Goal: Information Seeking & Learning: Find specific page/section

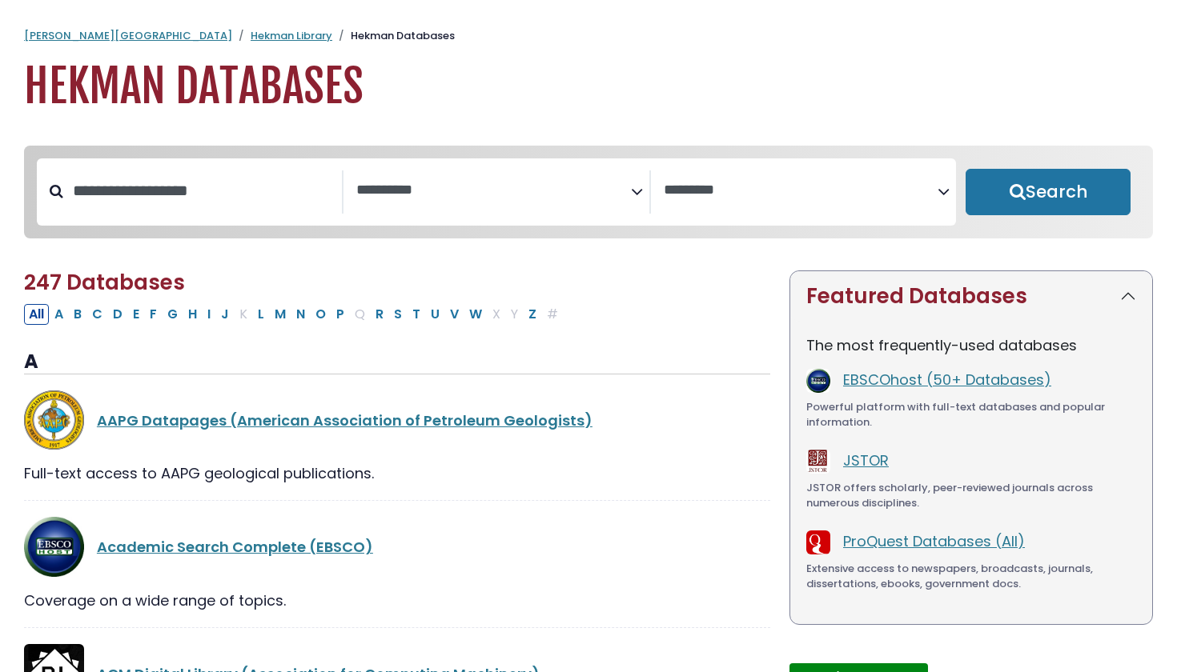
select select "Database Subject Filter"
select select "Database Vendors Filter"
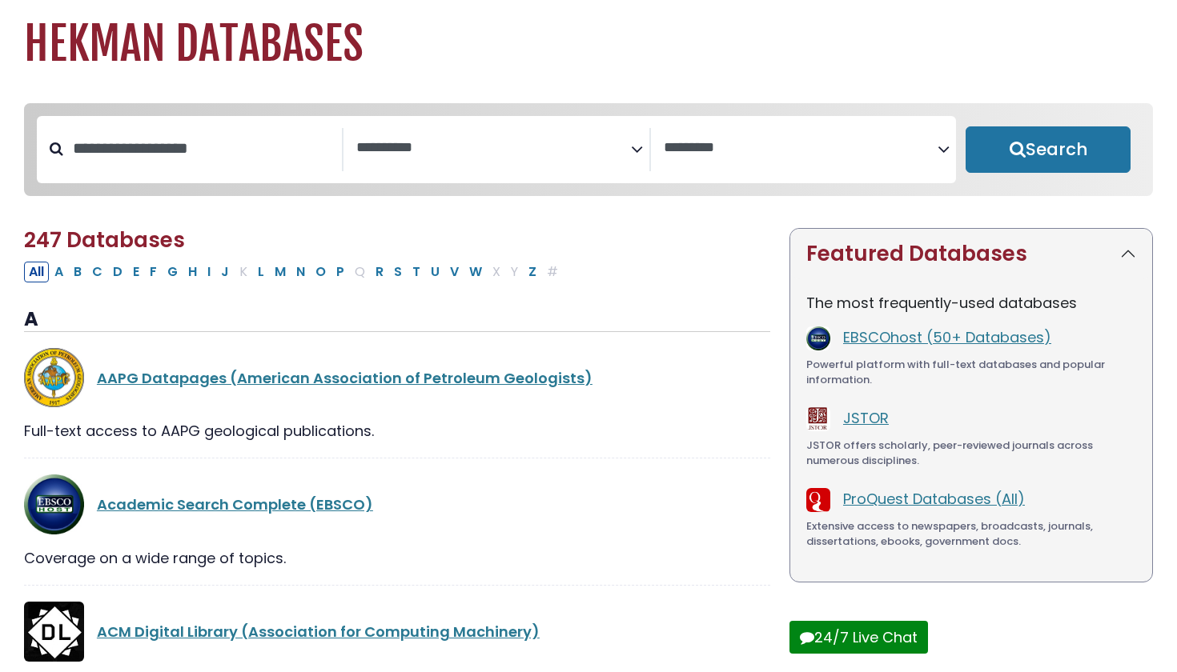
scroll to position [46, 0]
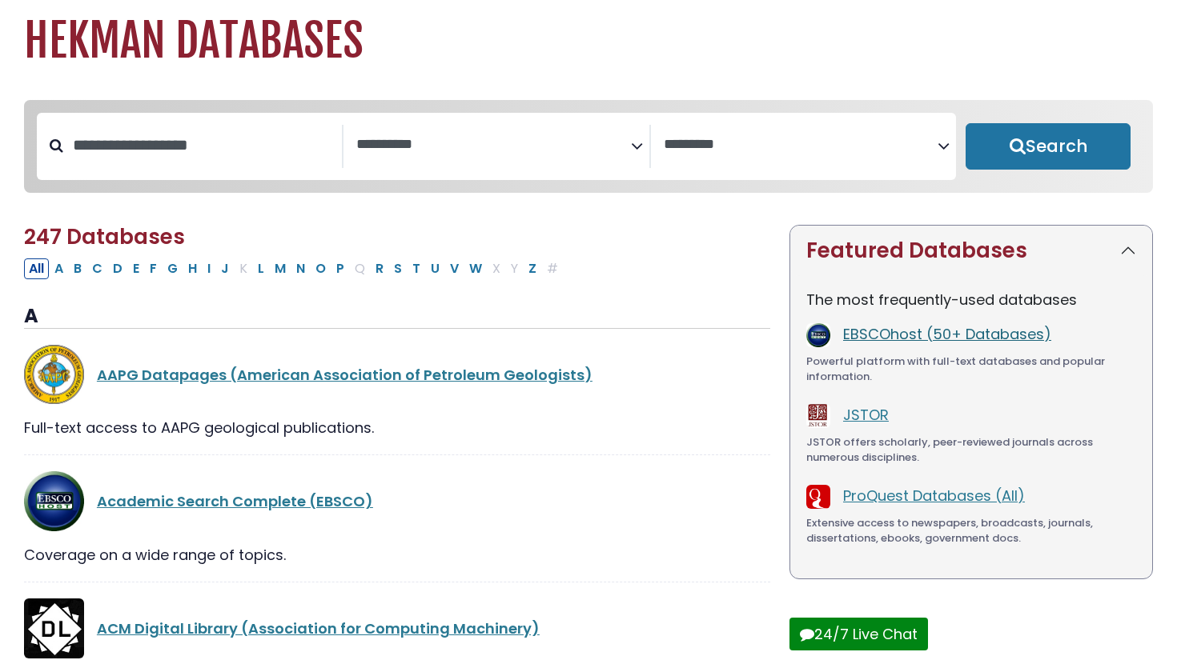
click at [877, 333] on link "EBSCOhost (50+ Databases)" at bounding box center [947, 334] width 208 height 20
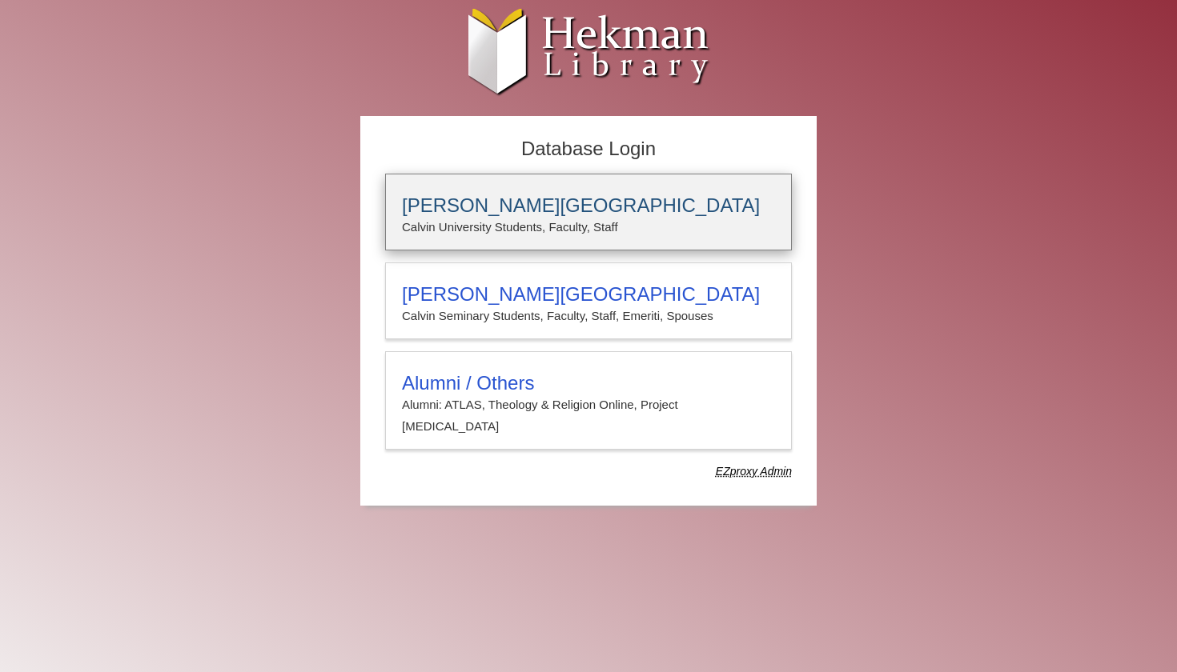
click at [727, 222] on p "Calvin University Students, Faculty, Staff" at bounding box center [588, 227] width 373 height 21
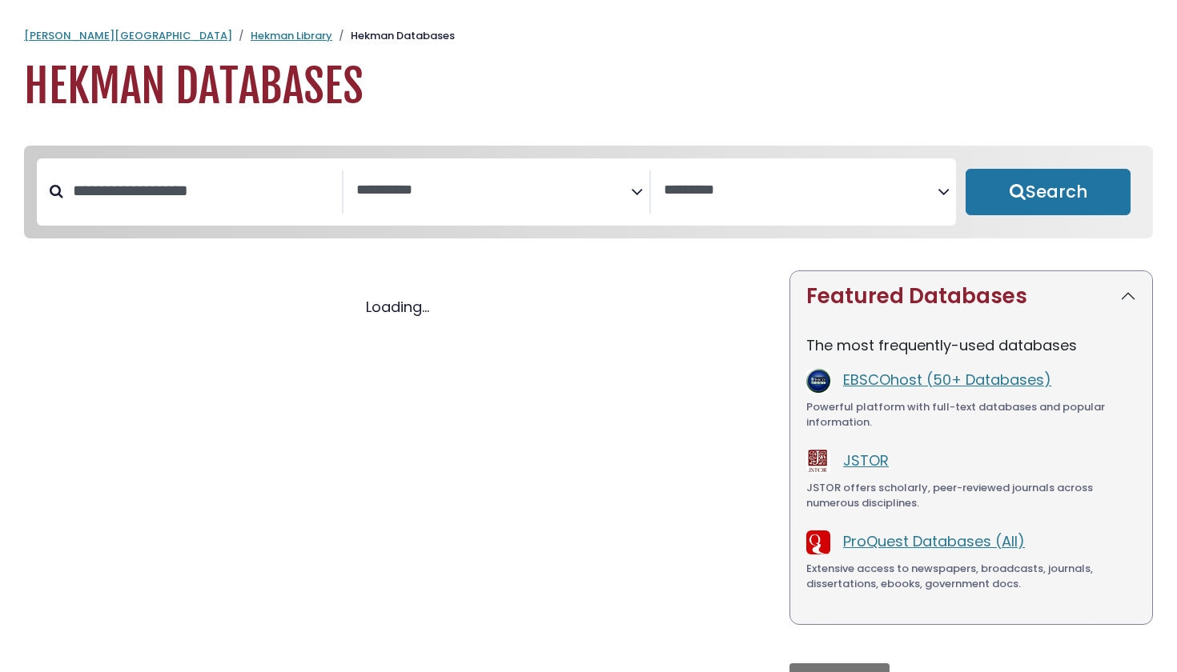
select select "Database Subject Filter"
select select "Database Vendors Filter"
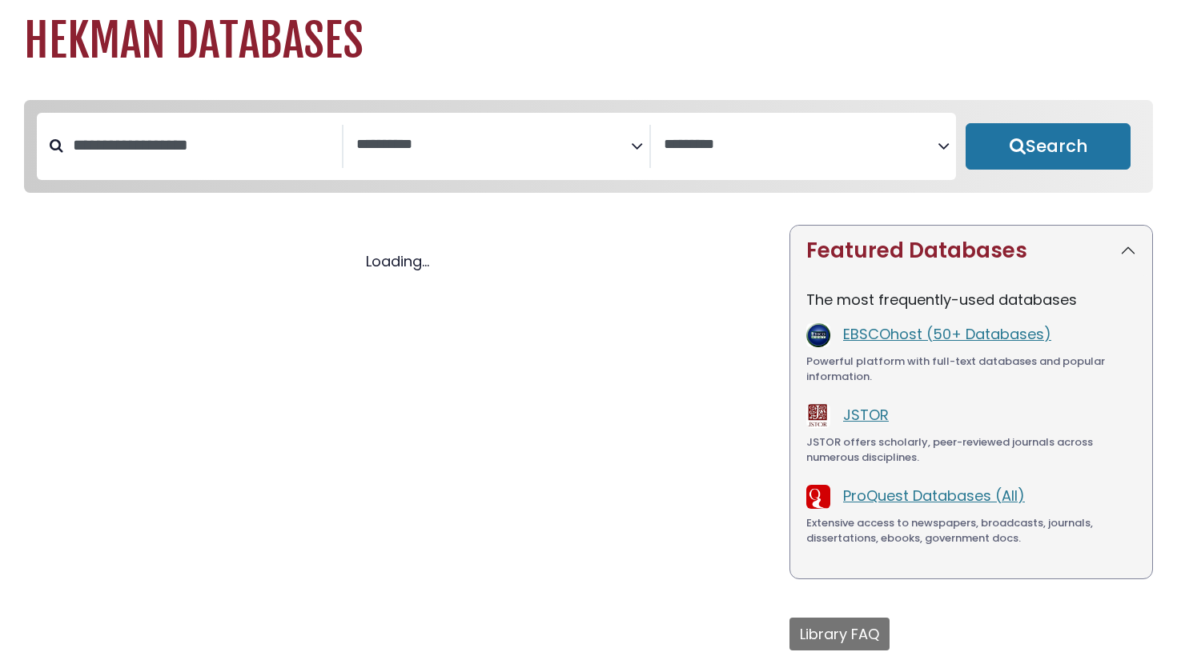
select select "Database Subject Filter"
select select "Database Vendors Filter"
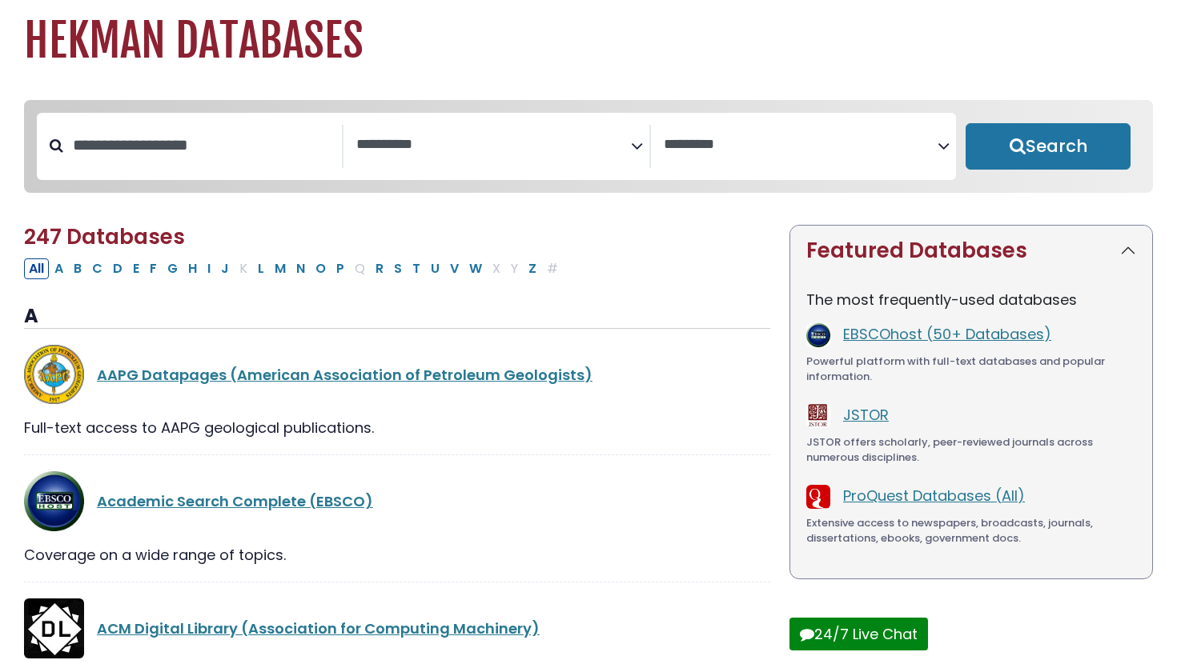
scroll to position [46, 0]
click at [221, 149] on input "Search database by title or keyword" at bounding box center [202, 145] width 279 height 26
type input "****"
click at [1048, 147] on button "Search" at bounding box center [1047, 146] width 165 height 46
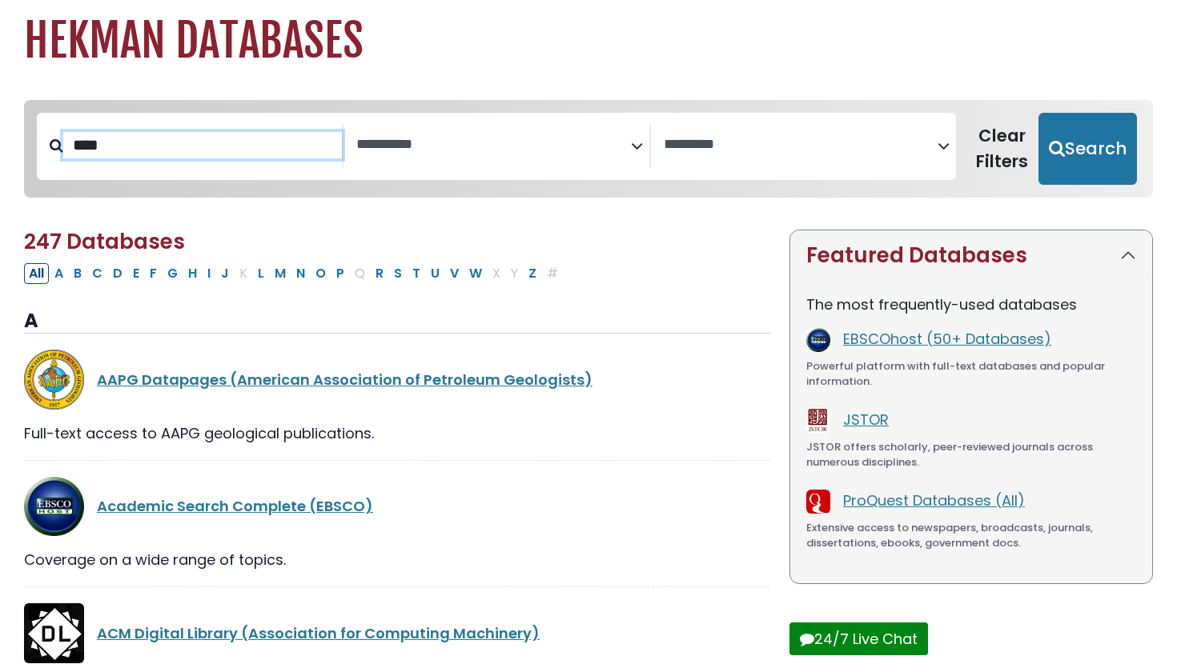
select select "Database Subject Filter"
select select "Database Vendors Filter"
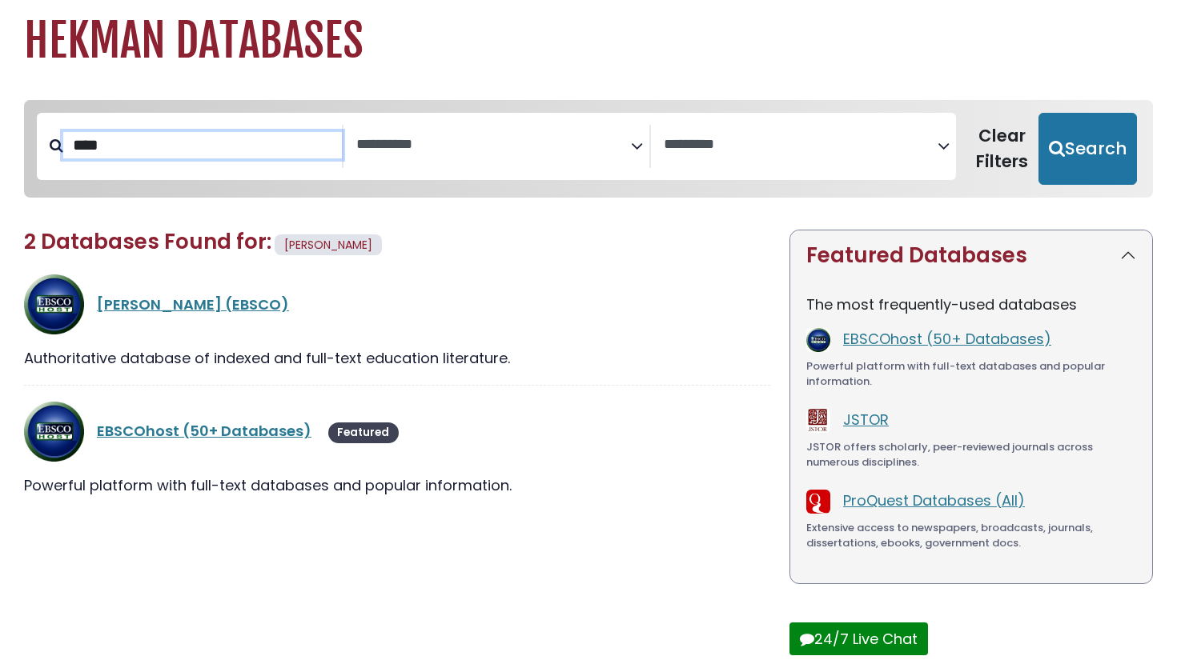
type input "****"
drag, startPoint x: 221, startPoint y: 149, endPoint x: 159, endPoint y: 308, distance: 170.8
click at [159, 308] on link "[PERSON_NAME] (EBSCO)" at bounding box center [193, 305] width 192 height 20
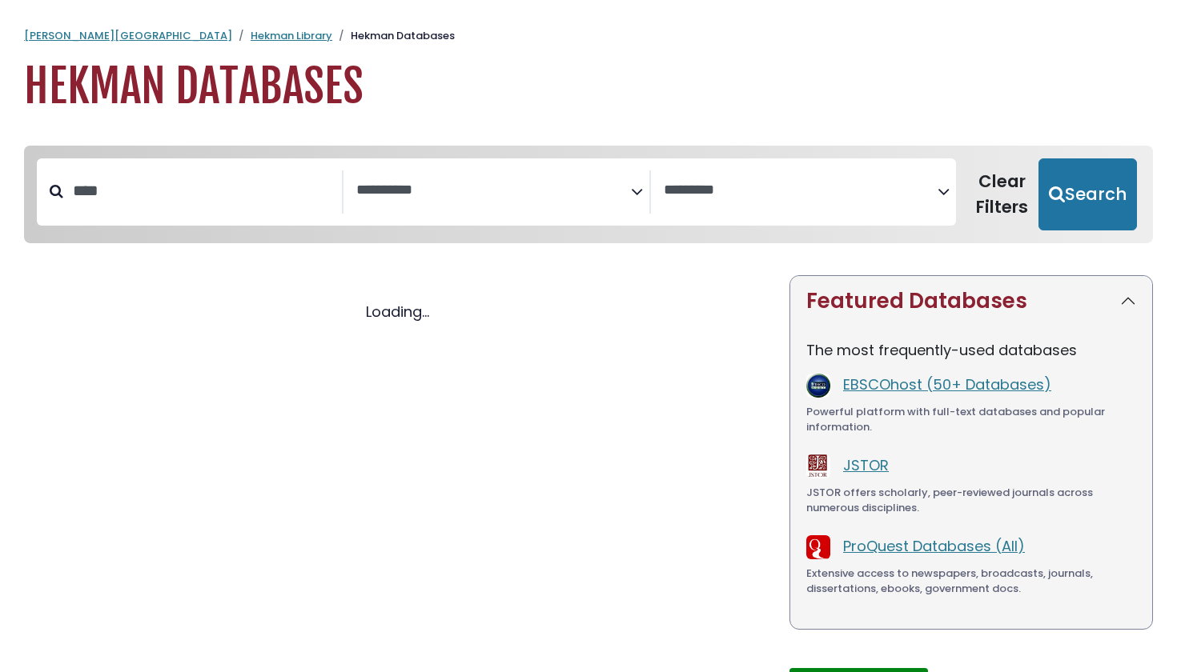
select select "Database Subject Filter"
select select "Database Vendors Filter"
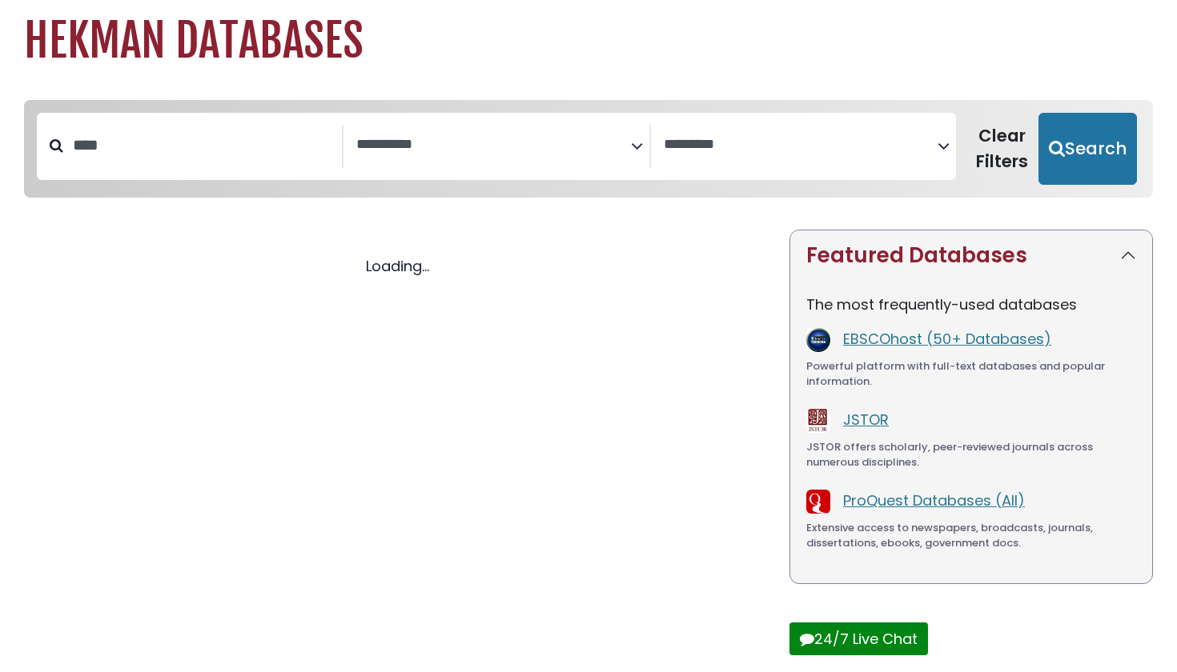
select select "Database Subject Filter"
select select "Database Vendors Filter"
